Goal: Navigation & Orientation: Find specific page/section

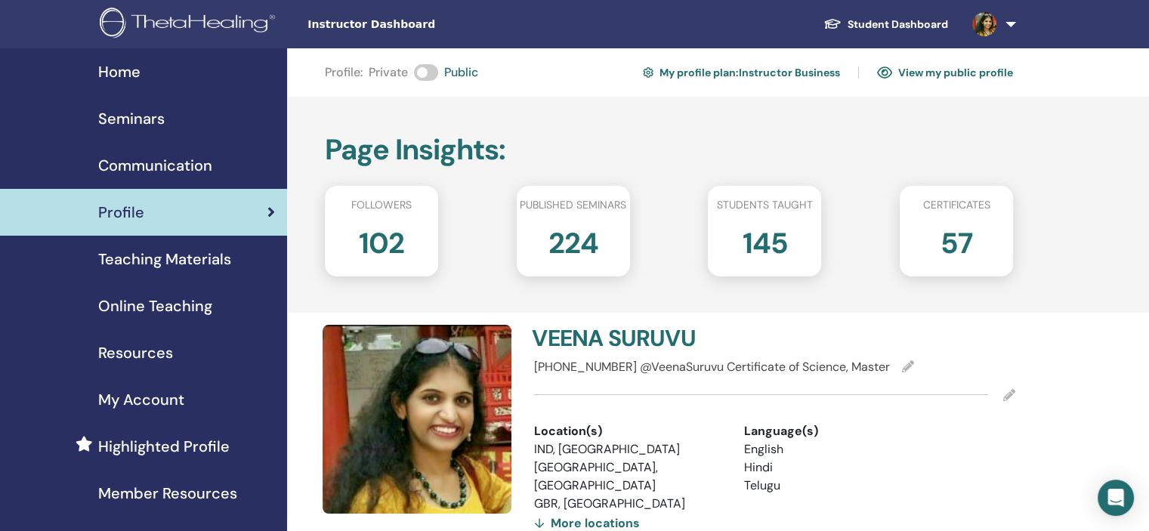
click at [208, 125] on div "Seminars" at bounding box center [143, 118] width 263 height 23
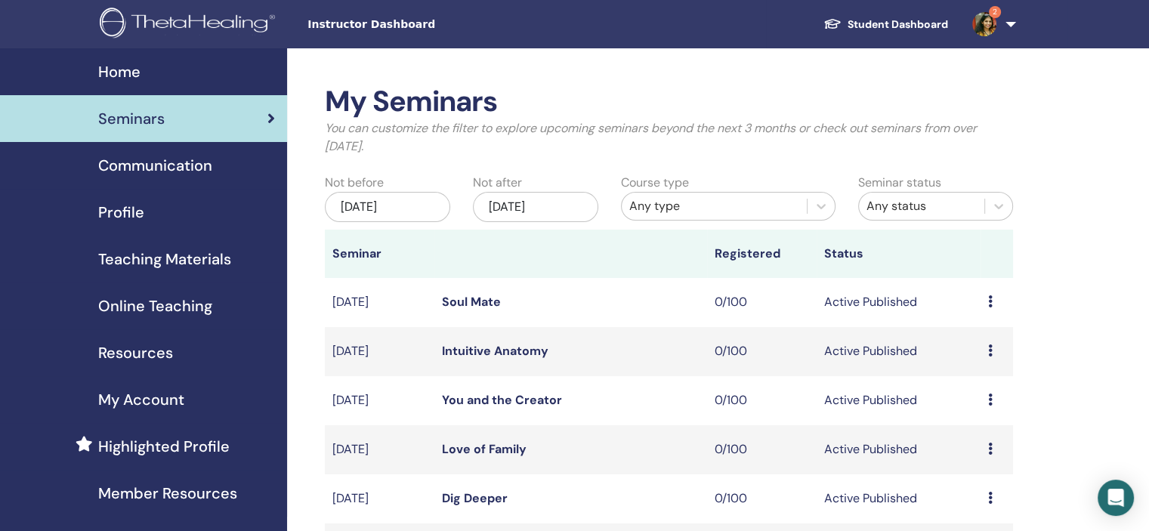
click at [1020, 20] on link "2" at bounding box center [991, 24] width 62 height 48
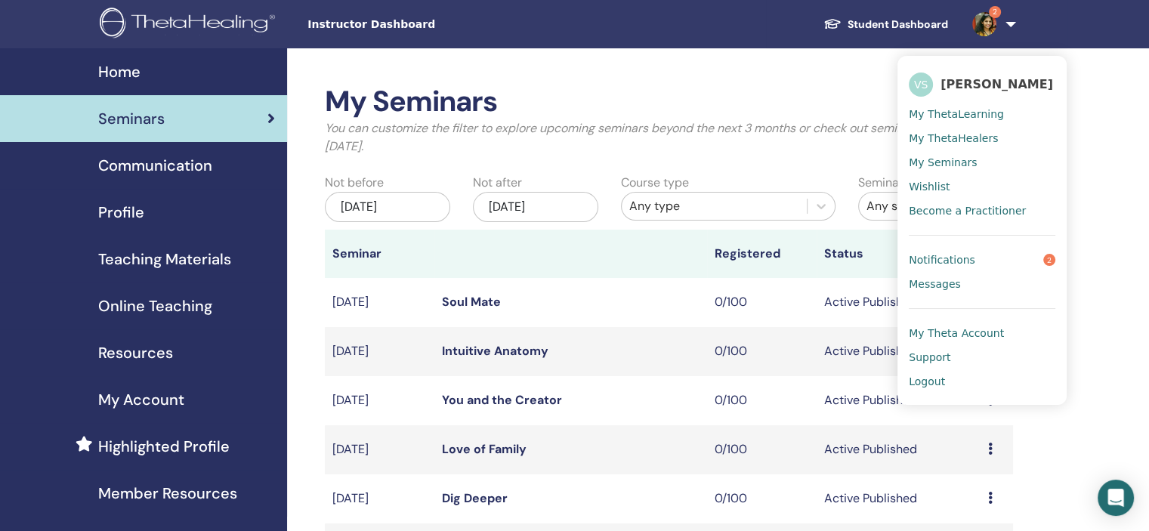
click at [952, 255] on span "Notifications" at bounding box center [942, 260] width 66 height 14
